Goal: Task Accomplishment & Management: Manage account settings

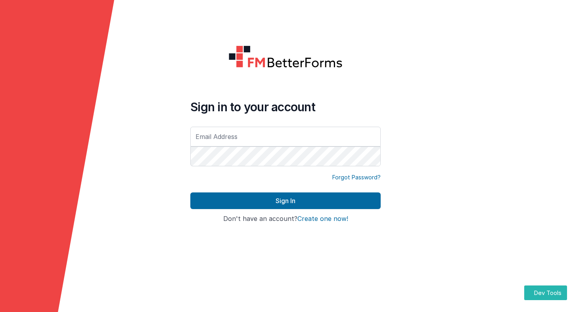
type input "[EMAIL_ADDRESS][DOMAIN_NAME]"
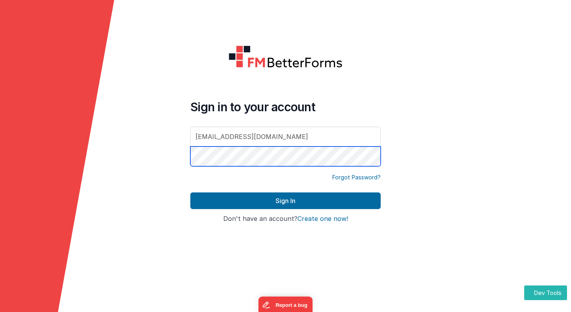
click at [190, 193] on button "Sign In" at bounding box center [285, 201] width 190 height 17
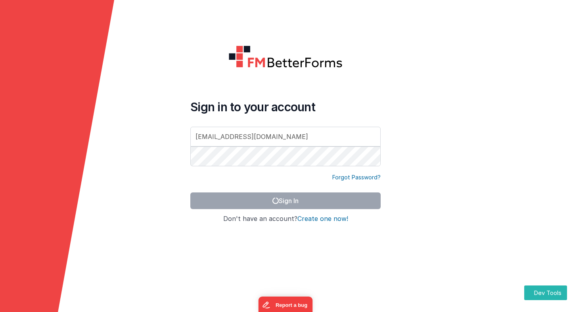
click at [239, 115] on div "Sign in to your account duaramizu@gmail.com" at bounding box center [285, 134] width 190 height 68
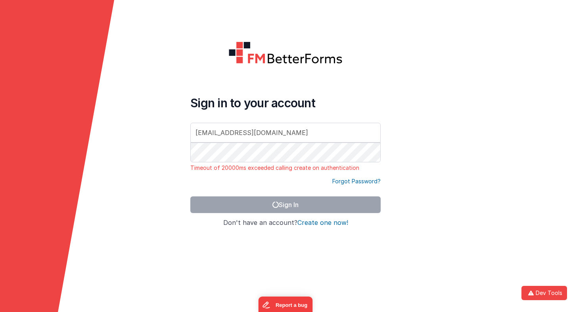
click at [192, 57] on div at bounding box center [285, 53] width 190 height 23
click at [56, 34] on polygon at bounding box center [57, 317] width 114 height 634
click at [62, 41] on polygon at bounding box center [57, 317] width 114 height 634
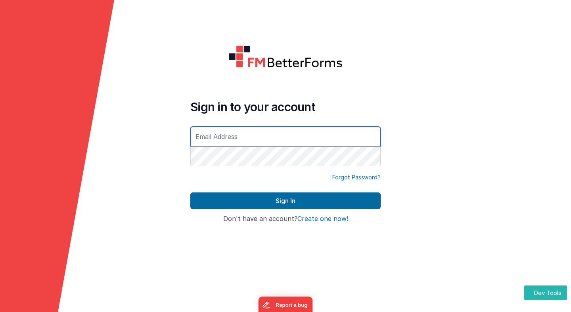
click at [251, 135] on input "text" at bounding box center [285, 137] width 190 height 20
type input "[EMAIL_ADDRESS][DOMAIN_NAME]"
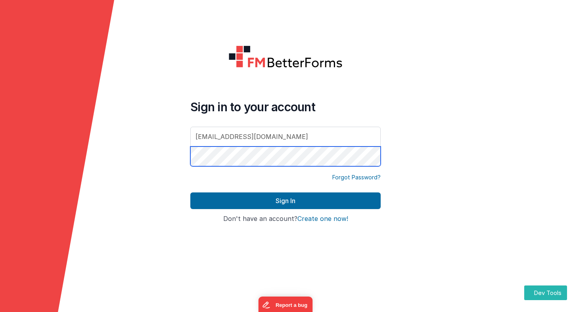
click at [190, 193] on button "Sign In" at bounding box center [285, 201] width 190 height 17
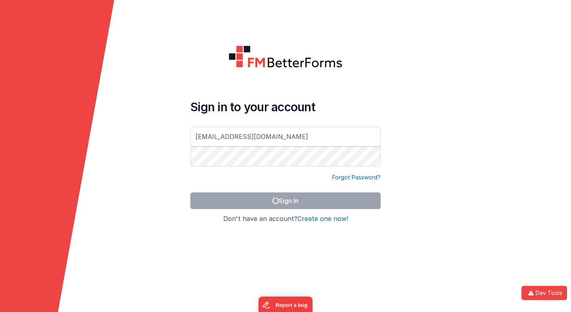
click at [143, 230] on form "Sign in to your account [EMAIL_ADDRESS][DOMAIN_NAME] Forgot Password? Sign In S…" at bounding box center [285, 156] width 571 height 312
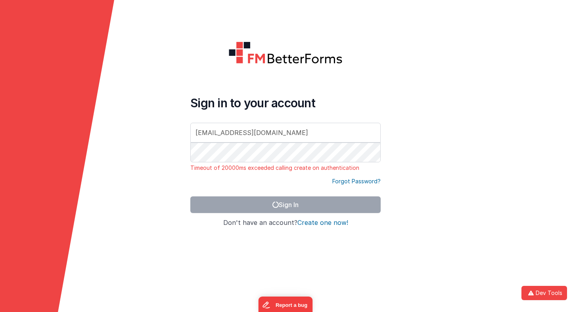
click at [220, 50] on div at bounding box center [285, 53] width 190 height 23
